Goal: Find contact information: Find contact information

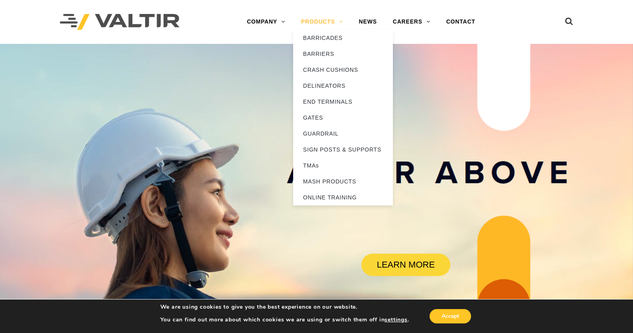
click at [331, 22] on link "PRODUCTS" at bounding box center [322, 22] width 58 height 16
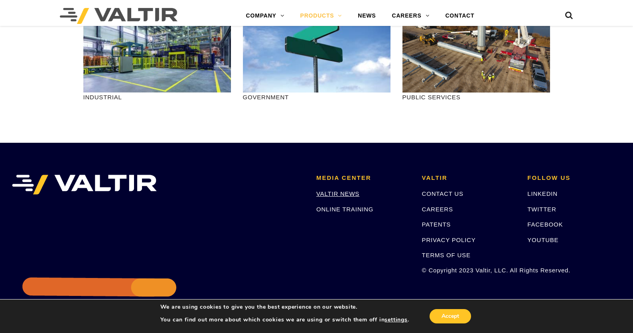
scroll to position [1061, 0]
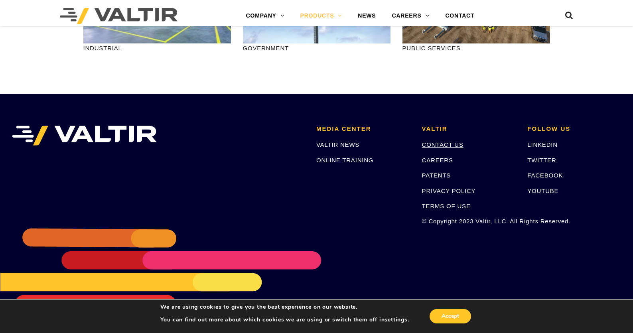
click at [443, 144] on link "CONTACT US" at bounding box center [442, 144] width 41 height 7
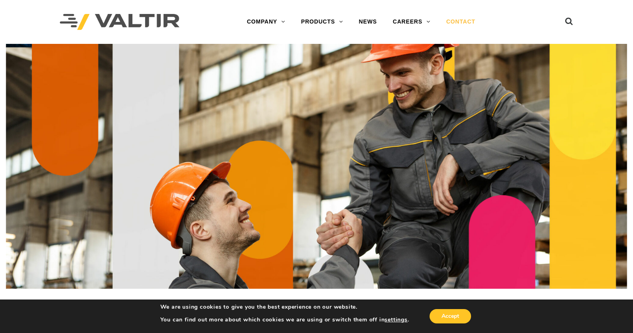
click at [114, 17] on img at bounding box center [120, 22] width 120 height 16
